Goal: Transaction & Acquisition: Purchase product/service

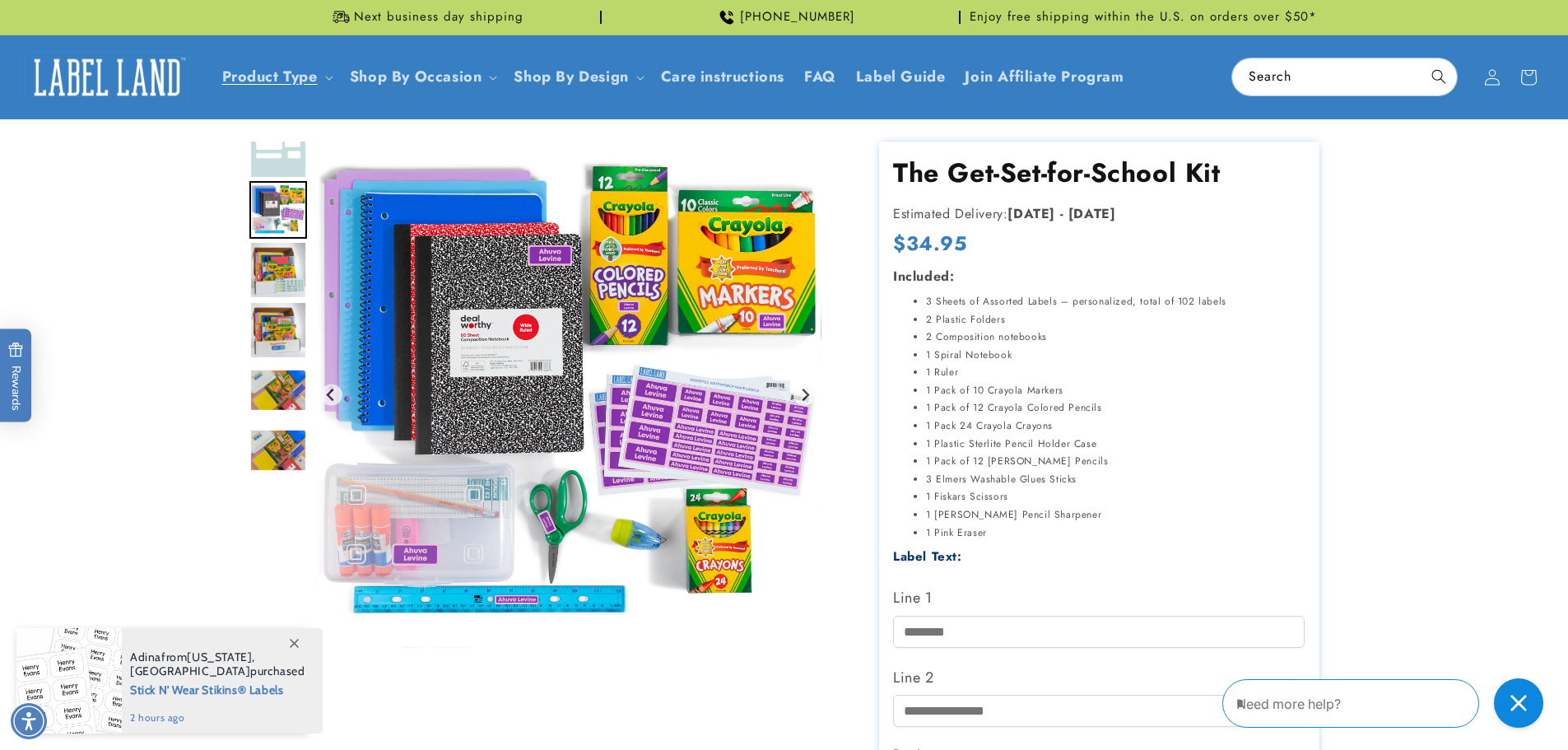
click at [128, 60] on img at bounding box center [107, 77] width 164 height 51
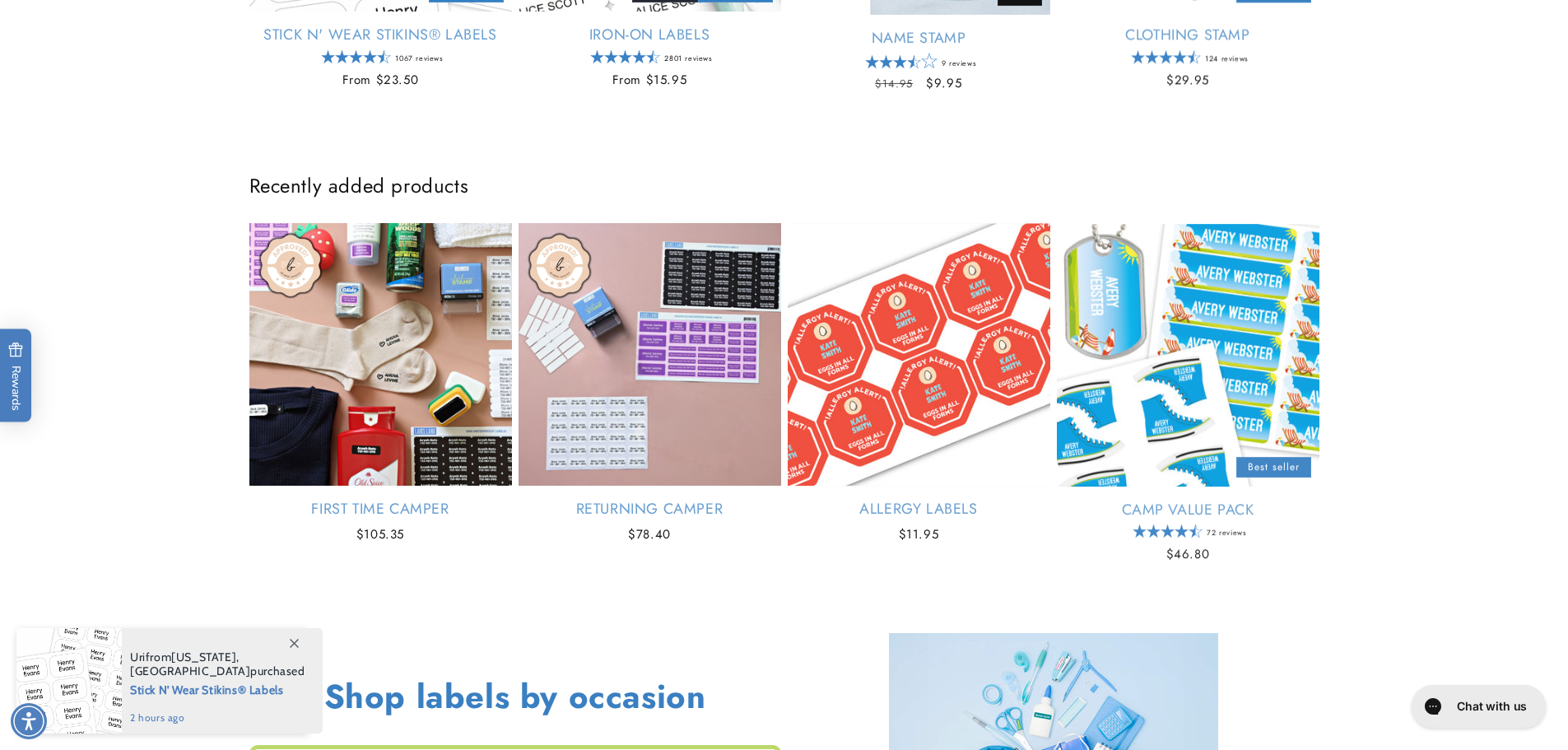
scroll to position [1317, 0]
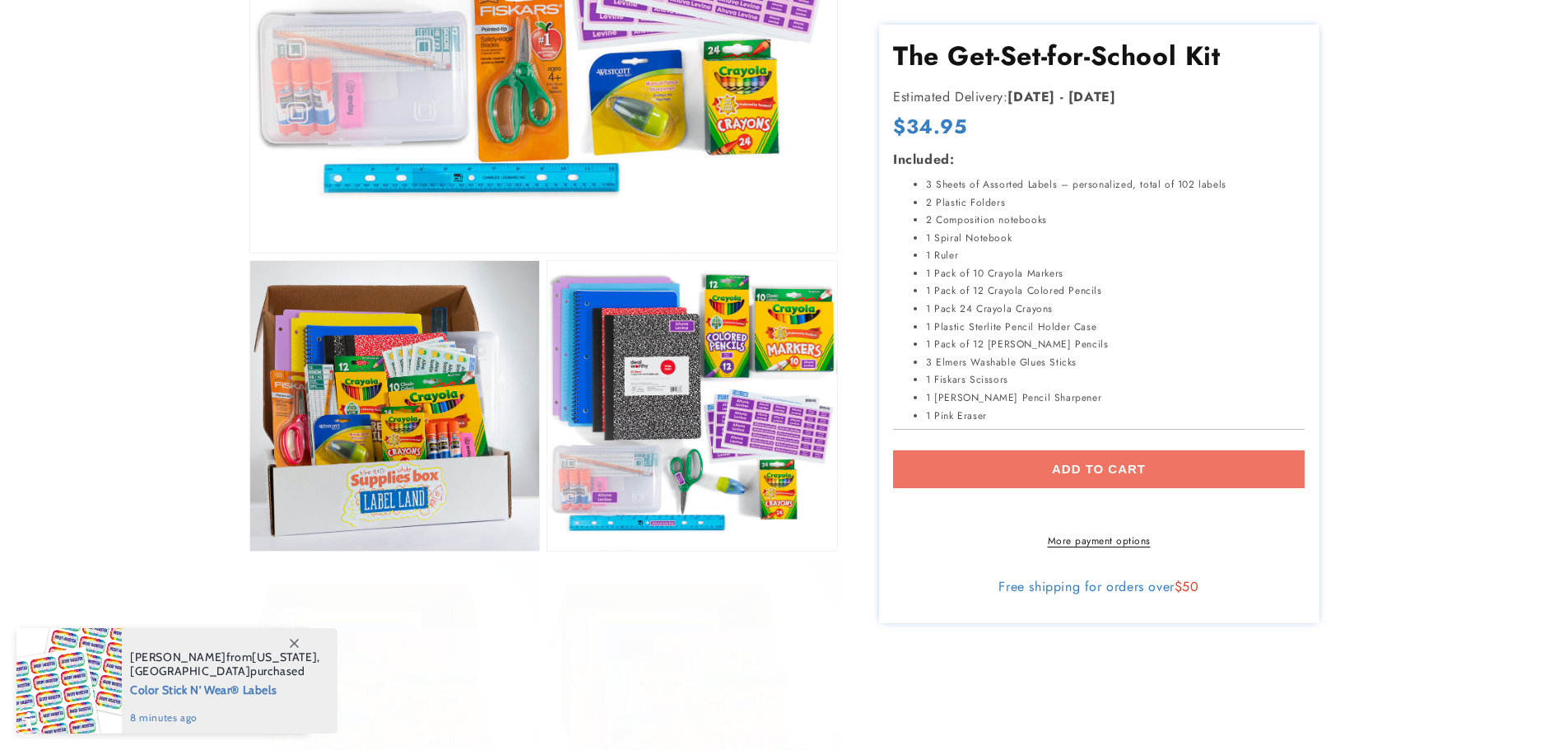
scroll to position [494, 0]
